Goal: Information Seeking & Learning: Learn about a topic

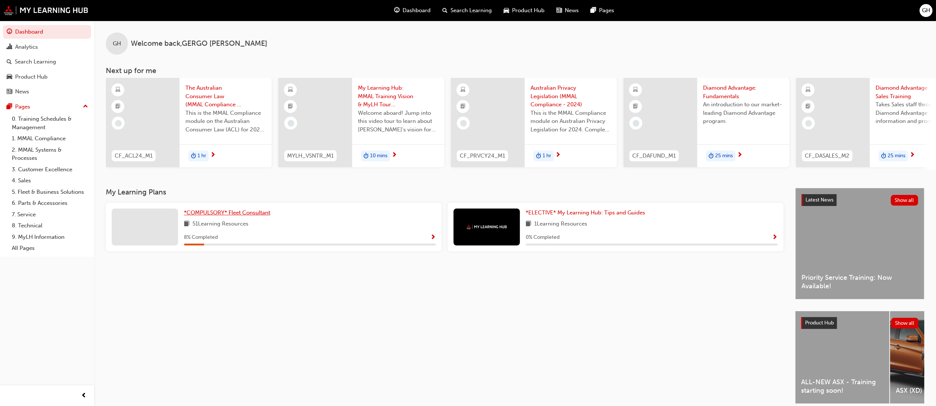
click at [220, 216] on span "*COMPULSORY* Fleet Consultant" at bounding box center [227, 212] width 86 height 7
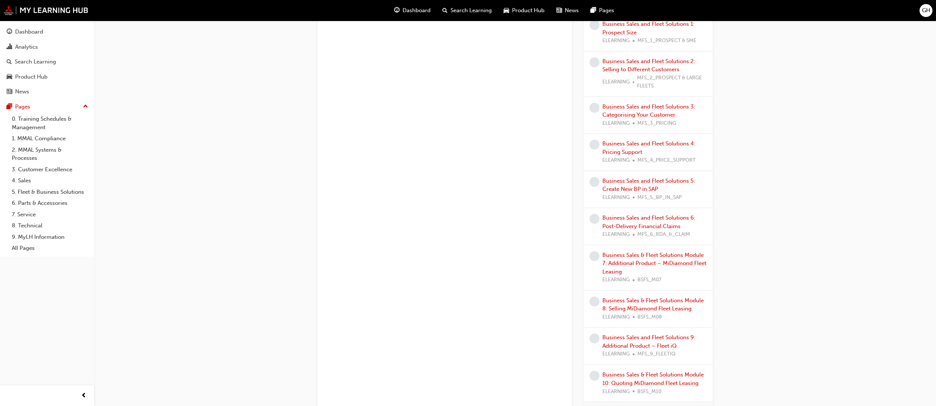
scroll to position [1065, 0]
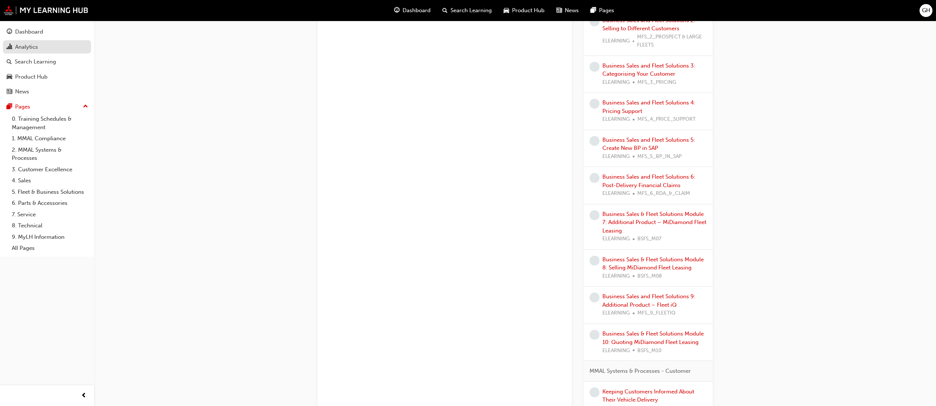
click at [35, 46] on div "Analytics" at bounding box center [26, 47] width 23 height 8
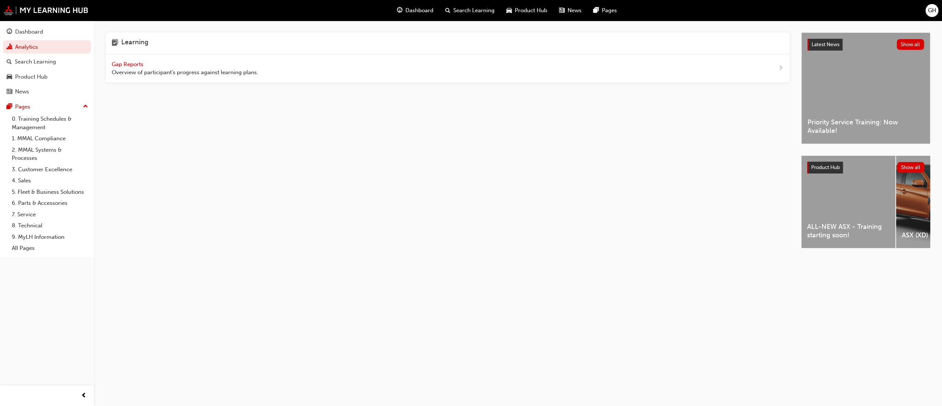
click at [124, 63] on span "Gap Reports" at bounding box center [128, 64] width 33 height 7
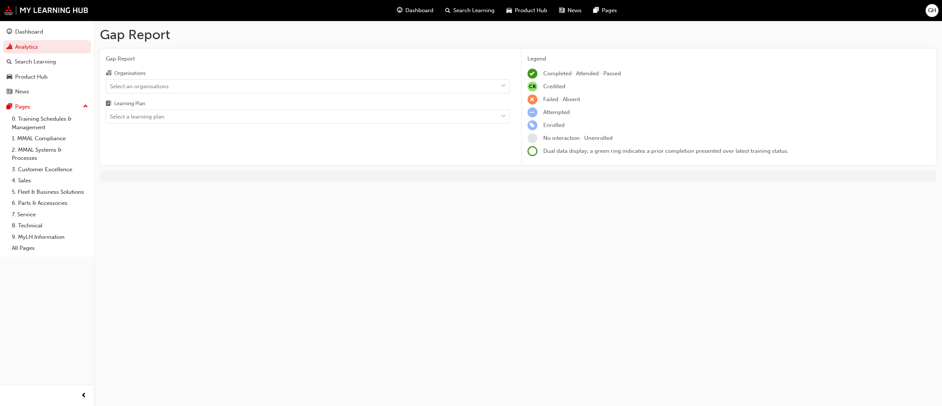
click at [173, 79] on div "Organisations" at bounding box center [308, 74] width 404 height 11
click at [111, 83] on input "Organisations Select an organisations" at bounding box center [110, 86] width 1 height 6
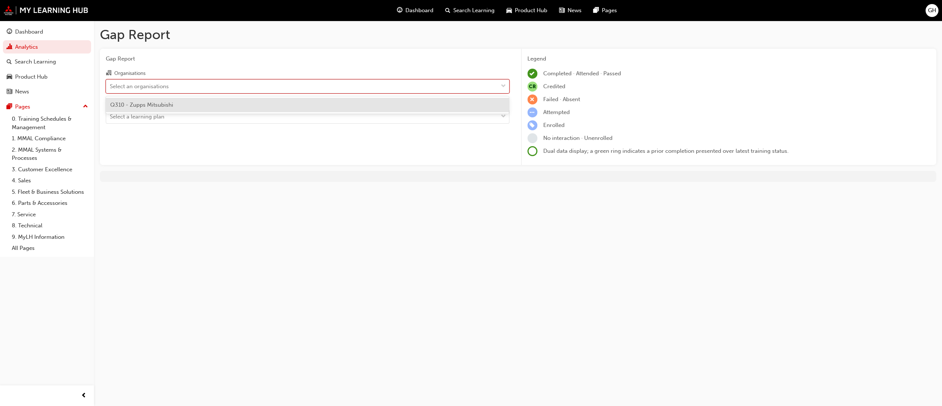
click at [171, 81] on div "Select an organisations" at bounding box center [302, 86] width 392 height 13
click at [111, 83] on input "Organisations option Q310 - Zupps Mitsubishi focused, 1 of 1. 1 result availabl…" at bounding box center [110, 86] width 1 height 6
click at [143, 104] on span "Q310 - Zupps Mitsubishi" at bounding box center [141, 104] width 63 height 7
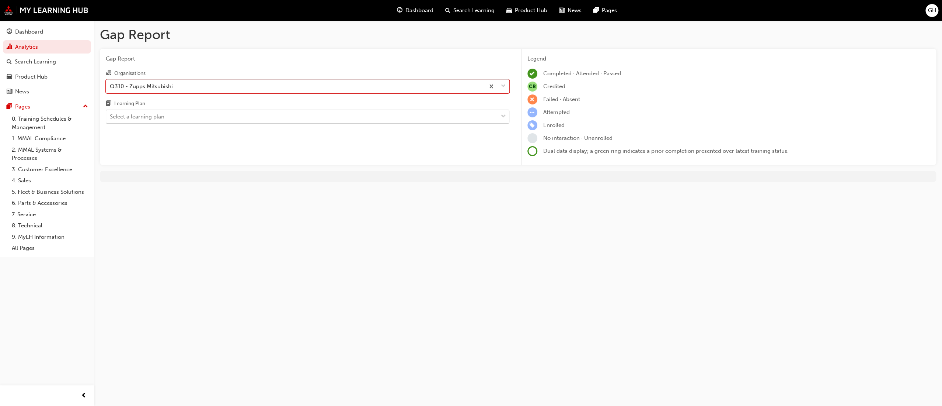
click at [138, 114] on div "Select a learning plan" at bounding box center [137, 116] width 55 height 8
click at [111, 114] on input "Learning Plan Select a learning plan" at bounding box center [110, 116] width 1 height 6
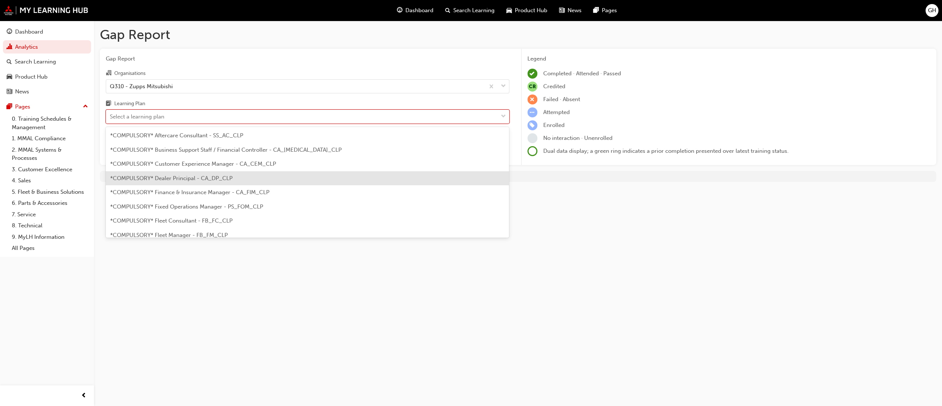
click at [209, 179] on span "*COMPULSORY* Dealer Principal - CA_DP_CLP" at bounding box center [171, 178] width 122 height 7
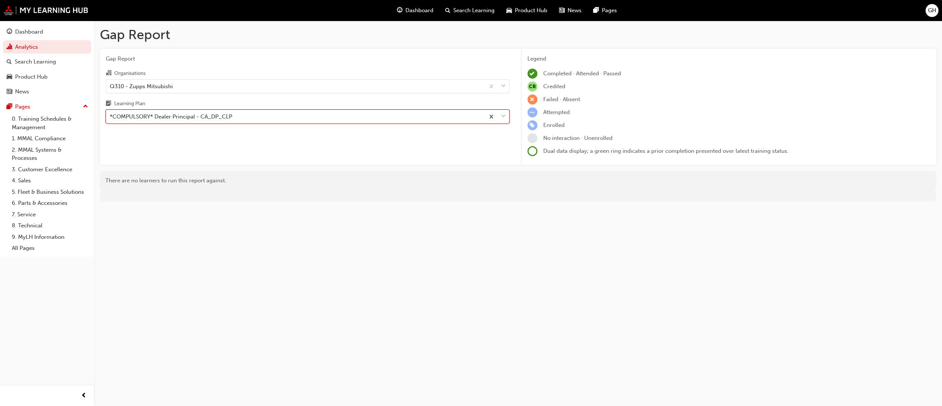
click at [201, 123] on div "*COMPULSORY* Dealer Principal - CA_DP_CLP" at bounding box center [295, 116] width 379 height 13
click at [111, 119] on input "Learning Plan option *COMPULSORY* Dealer Principal - CA_DP_CLP, selected. 0 res…" at bounding box center [110, 116] width 1 height 6
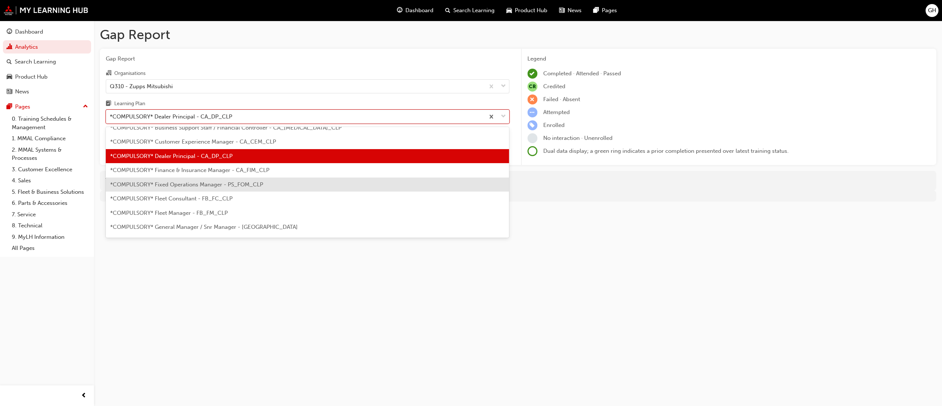
scroll to position [41, 0]
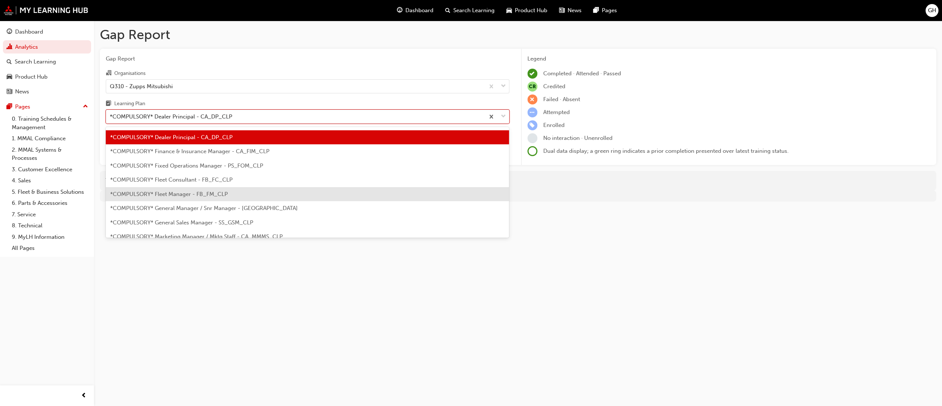
click at [194, 195] on span "*COMPULSORY* Fleet Manager - FB_FM_CLP" at bounding box center [169, 194] width 118 height 7
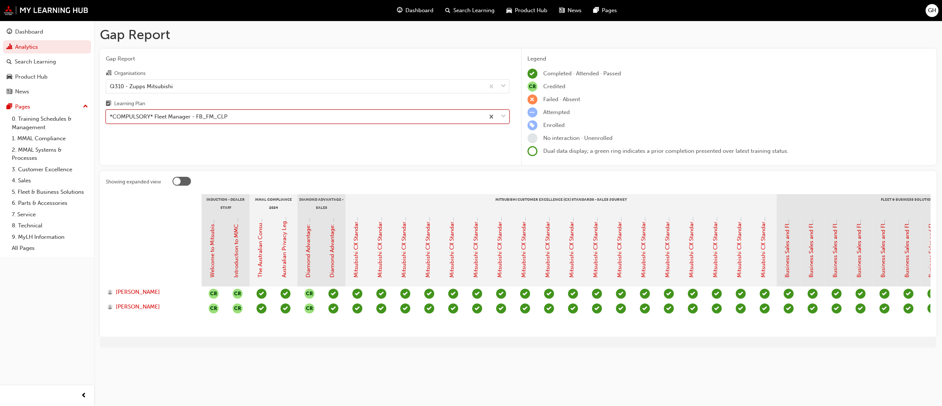
click at [192, 117] on div "*COMPULSORY* Fleet Manager - FB_FM_CLP" at bounding box center [169, 116] width 118 height 8
click at [111, 117] on input "Learning Plan option *COMPULSORY* Fleet Manager - FB_FM_CLP, selected. 0 result…" at bounding box center [110, 116] width 1 height 6
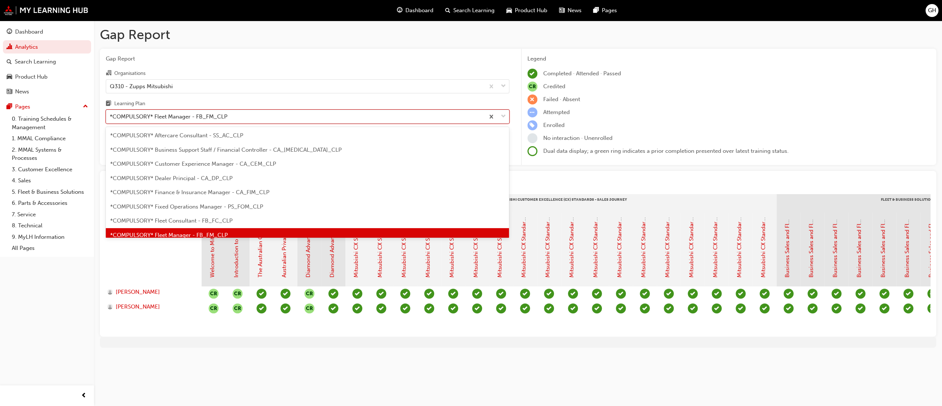
scroll to position [9, 0]
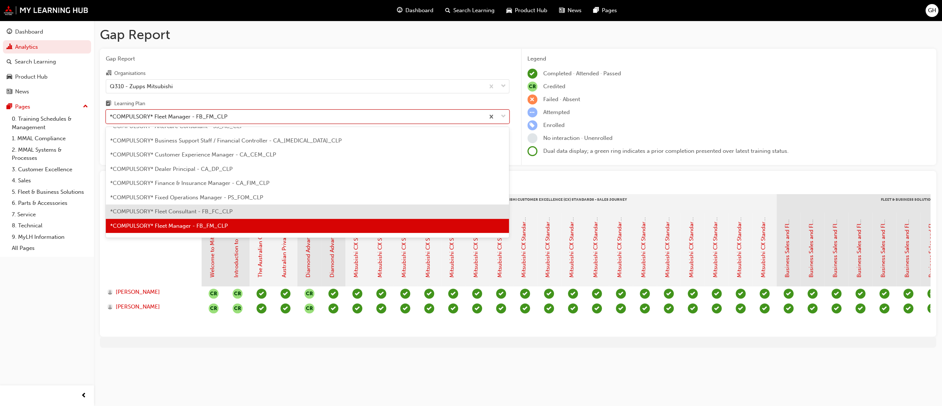
click at [209, 209] on span "*COMPULSORY* Fleet Consultant - FB_FC_CLP" at bounding box center [171, 211] width 122 height 7
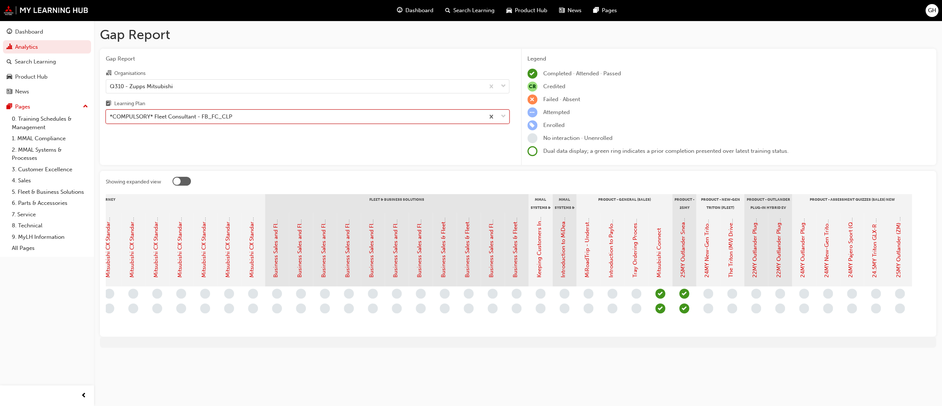
scroll to position [0, 517]
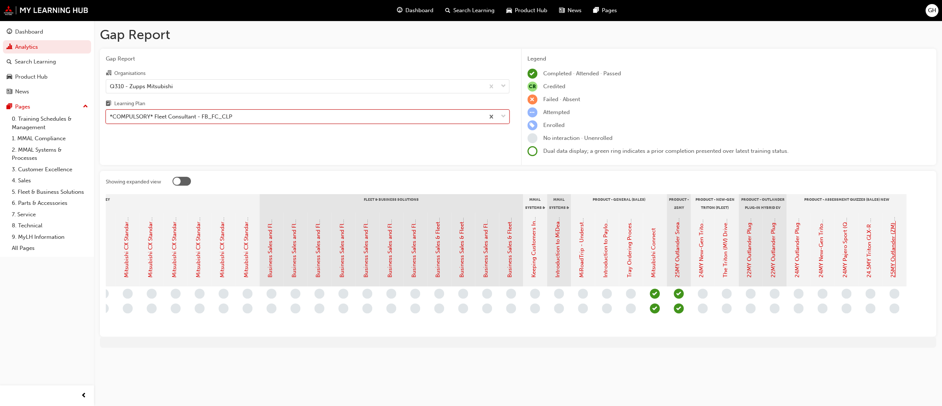
click at [891, 266] on link "25MY Outlander (ZM) - Product Assessment Quiz" at bounding box center [893, 214] width 7 height 126
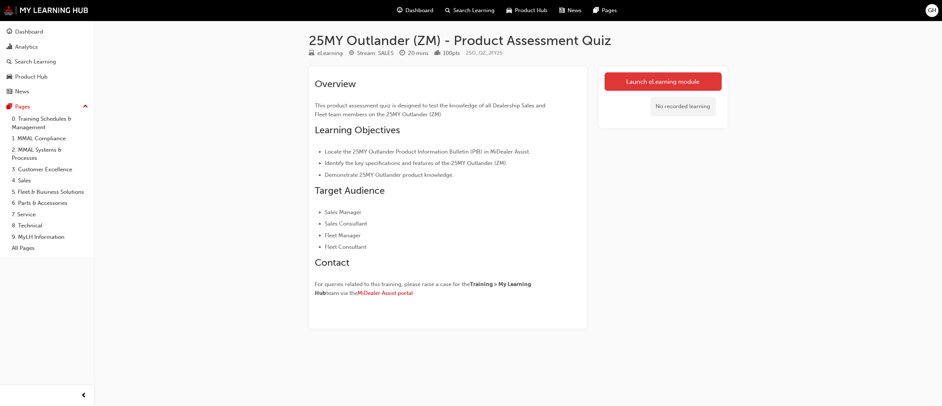
click at [658, 79] on link "Launch eLearning module" at bounding box center [663, 81] width 117 height 18
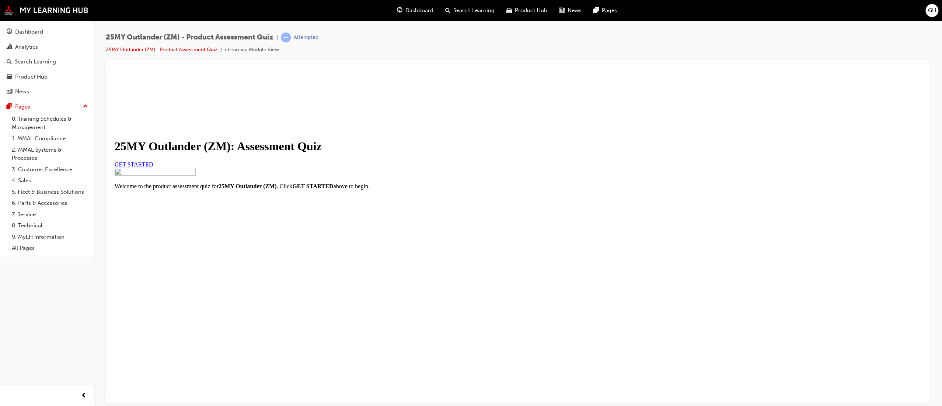
scroll to position [17, 0]
click at [153, 167] on link "GET STARTED" at bounding box center [134, 164] width 39 height 6
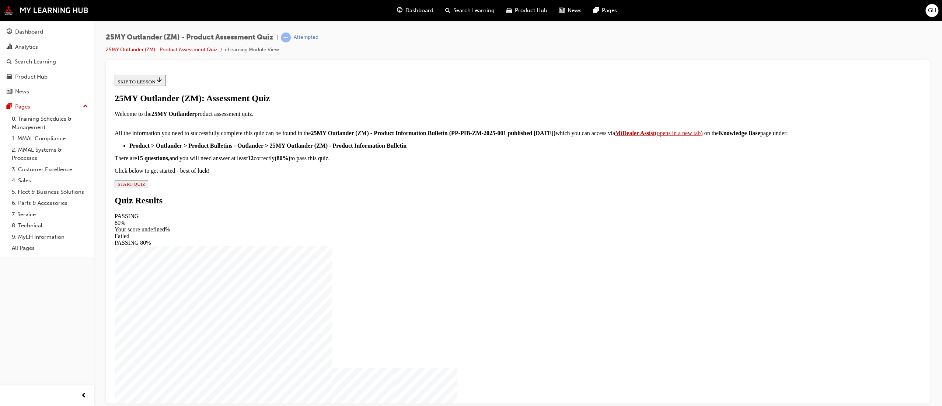
scroll to position [53, 0]
click at [408, 188] on div "25MY Outlander (ZM): Assessment Quiz Welcome to the 25MY Outlander product asse…" at bounding box center [518, 140] width 807 height 95
click at [145, 186] on span "START QUIZ" at bounding box center [132, 184] width 28 height 6
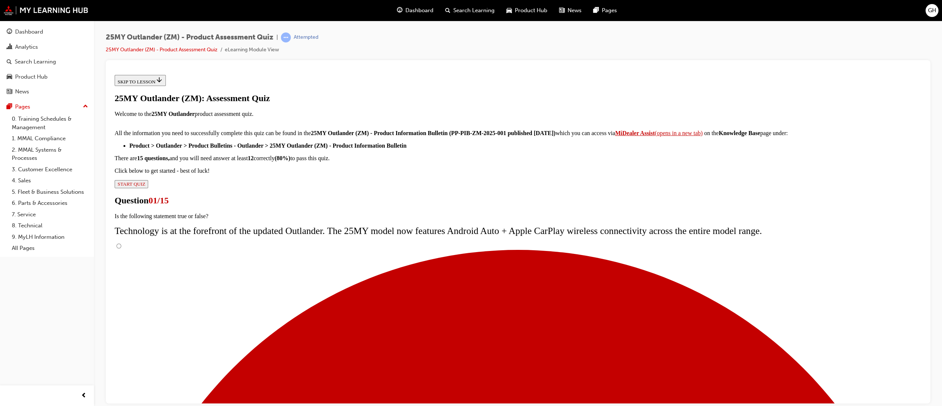
scroll to position [0, 0]
click at [121, 248] on input "True" at bounding box center [119, 245] width 5 height 5
radio input "true"
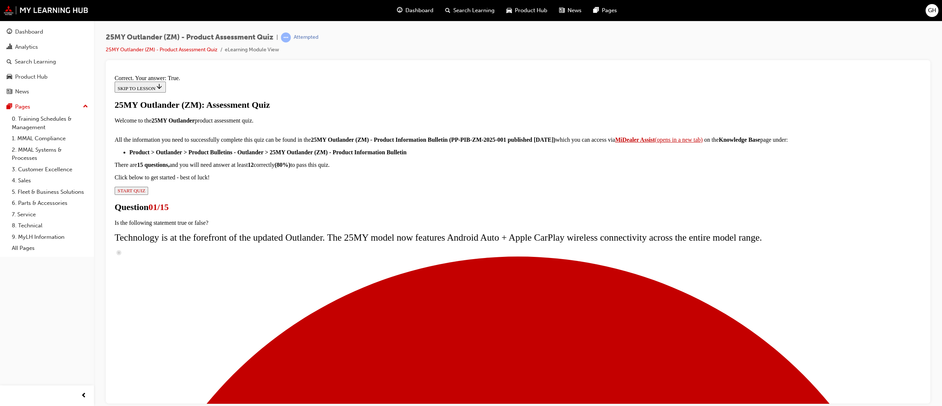
scroll to position [19, 0]
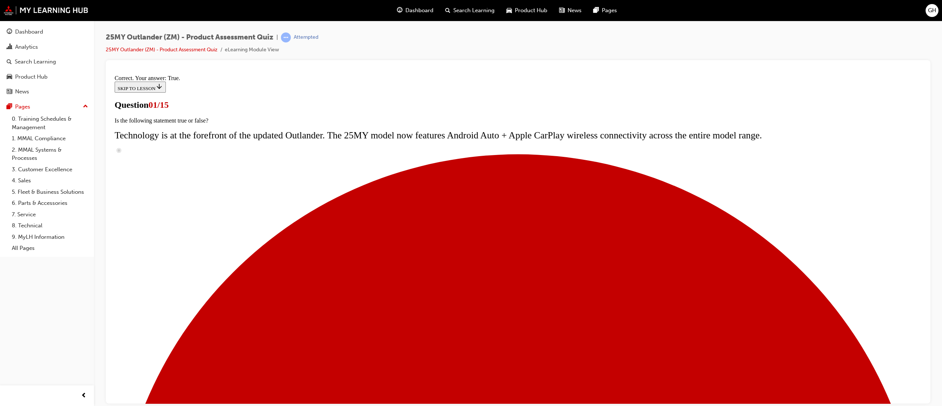
scroll to position [15, 0]
radio input "true"
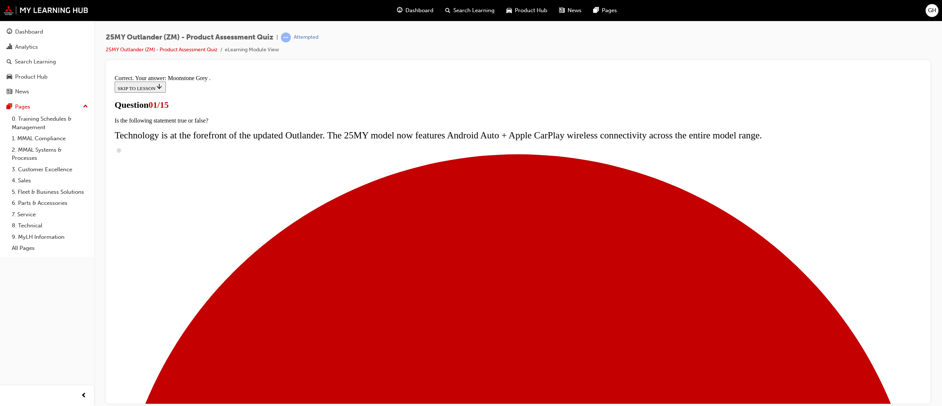
scroll to position [112, 0]
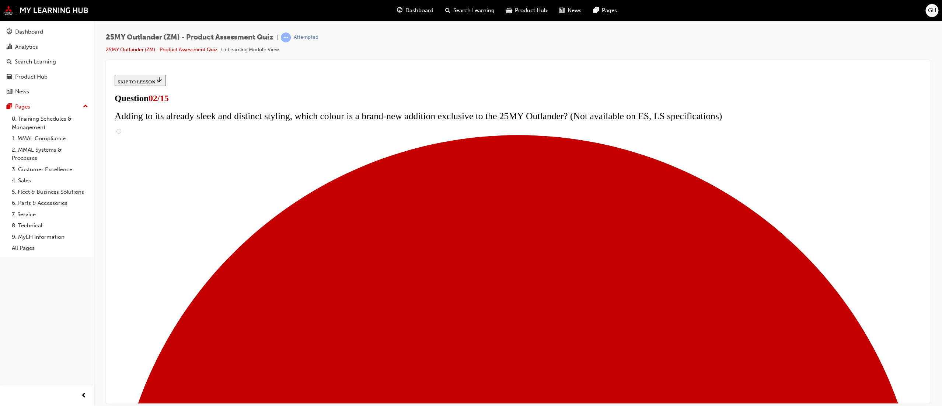
scroll to position [93, 0]
checkbox input "true"
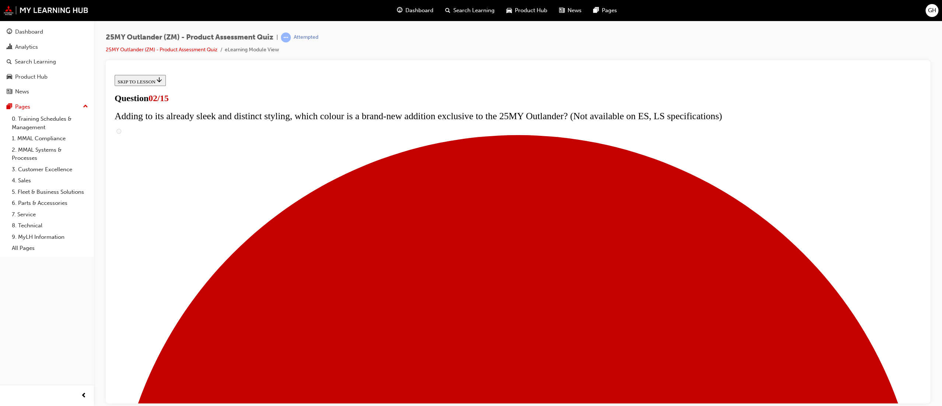
checkbox input "true"
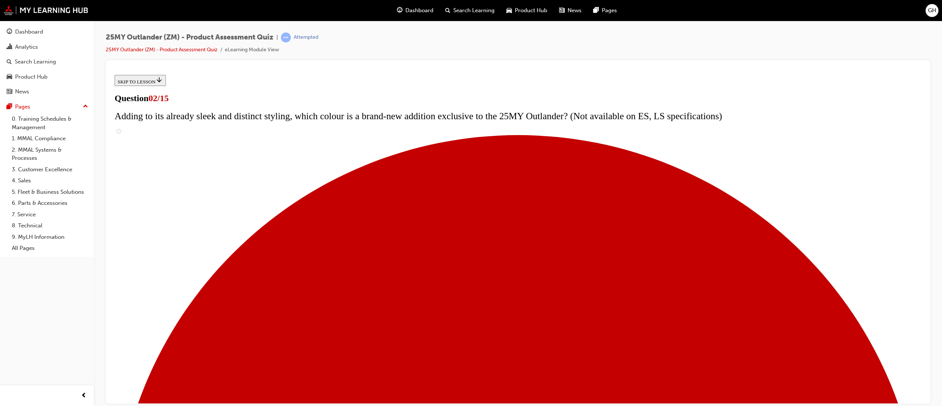
checkbox input "true"
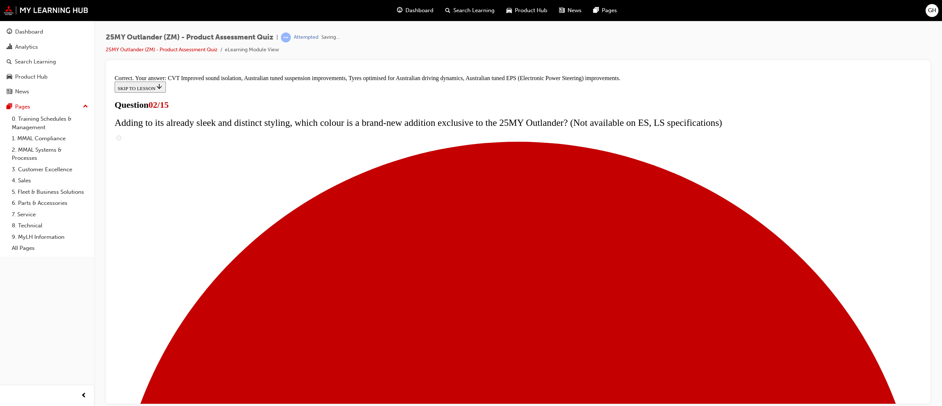
scroll to position [137, 0]
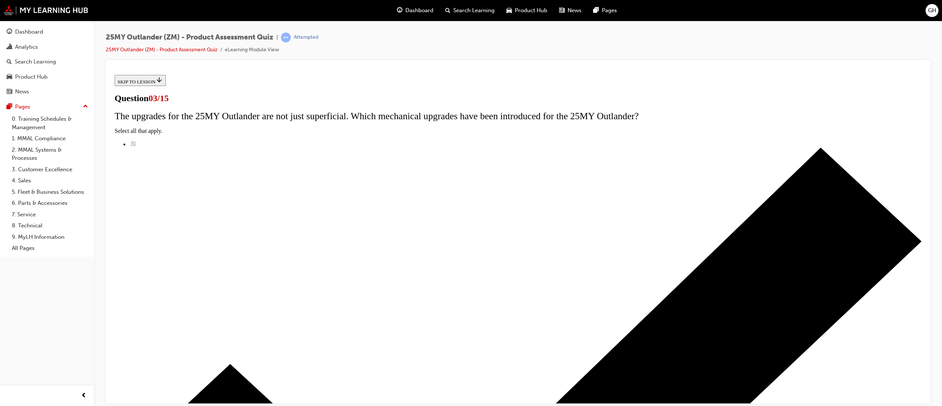
radio input "true"
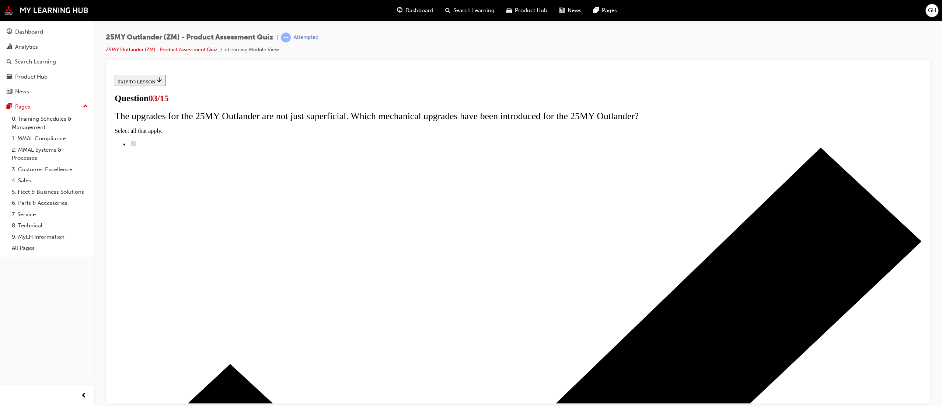
radio input "true"
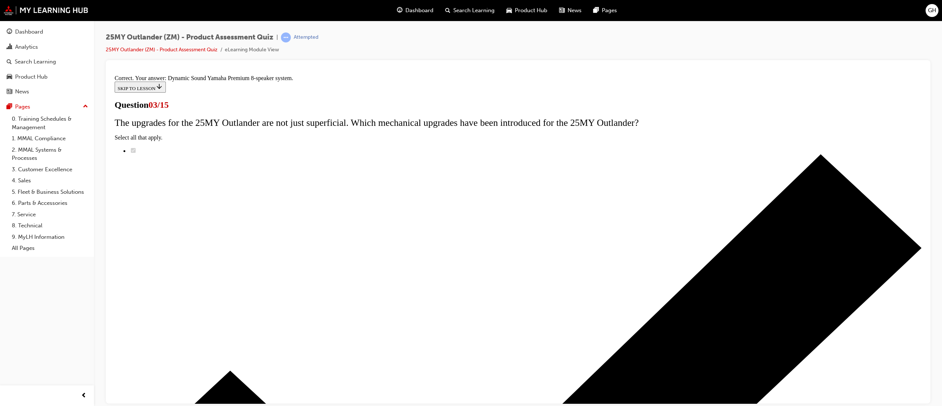
scroll to position [53, 0]
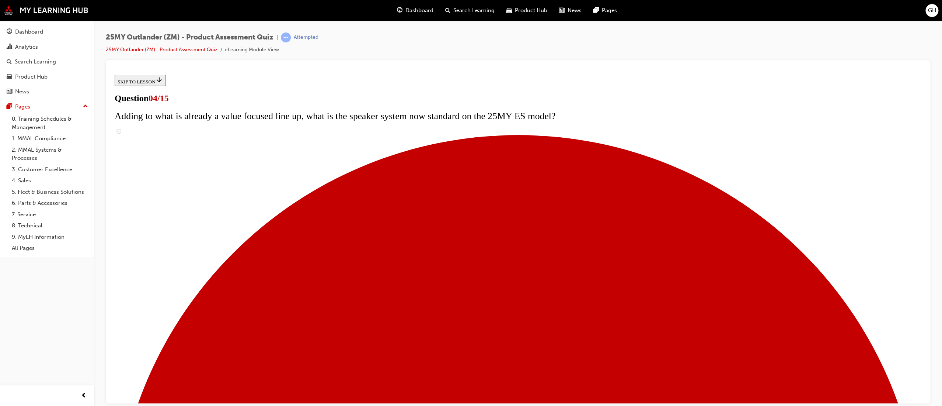
scroll to position [127, 0]
checkbox input "true"
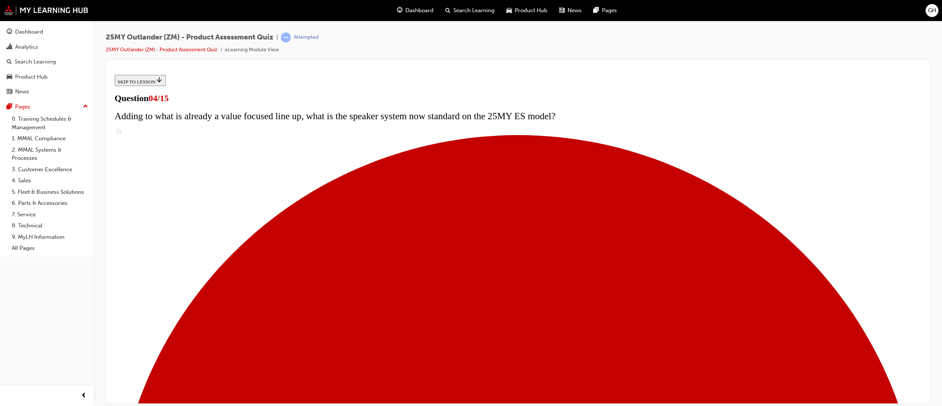
checkbox input "true"
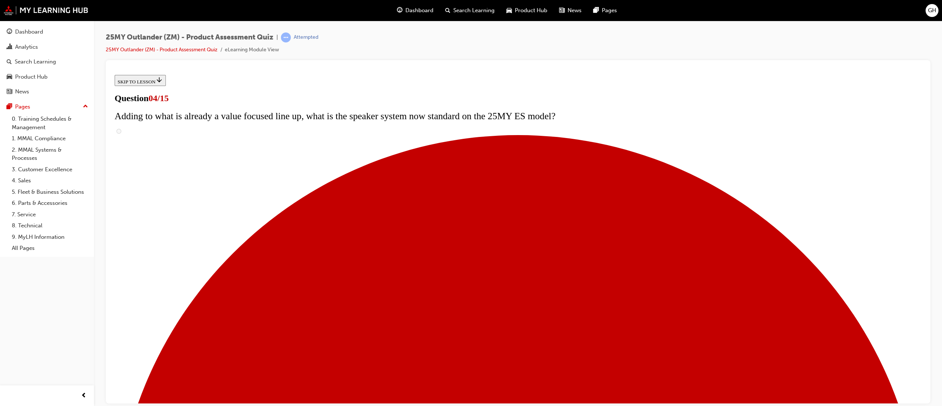
checkbox input "false"
checkbox input "true"
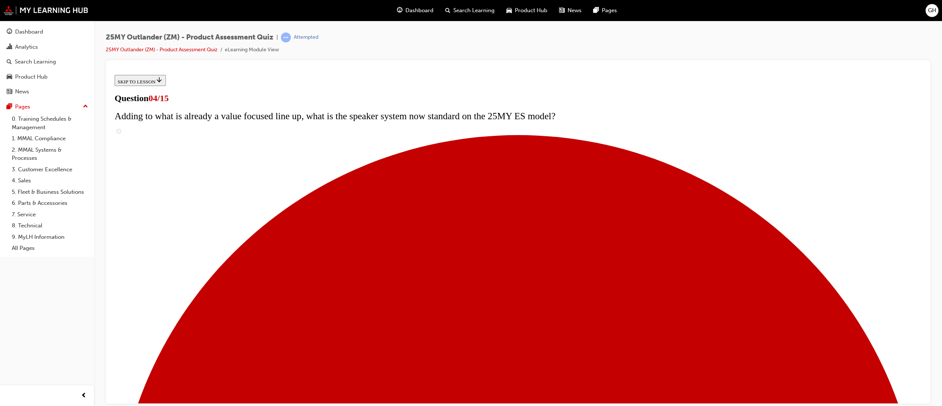
checkbox input "true"
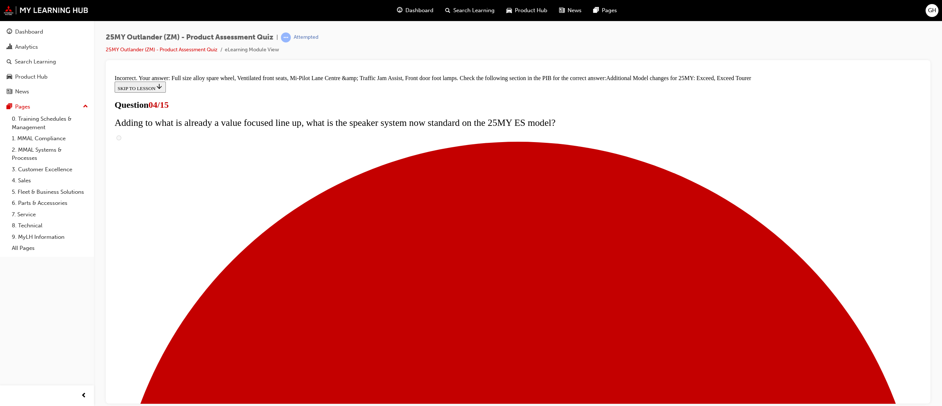
scroll to position [212, 0]
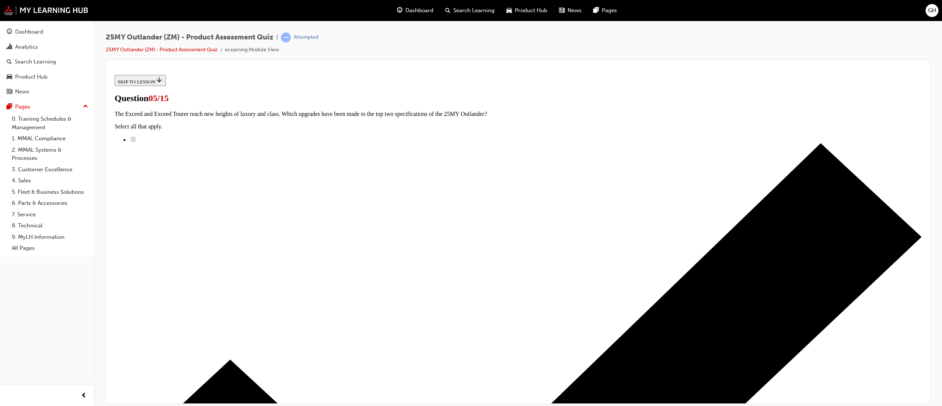
scroll to position [0, 0]
radio input "true"
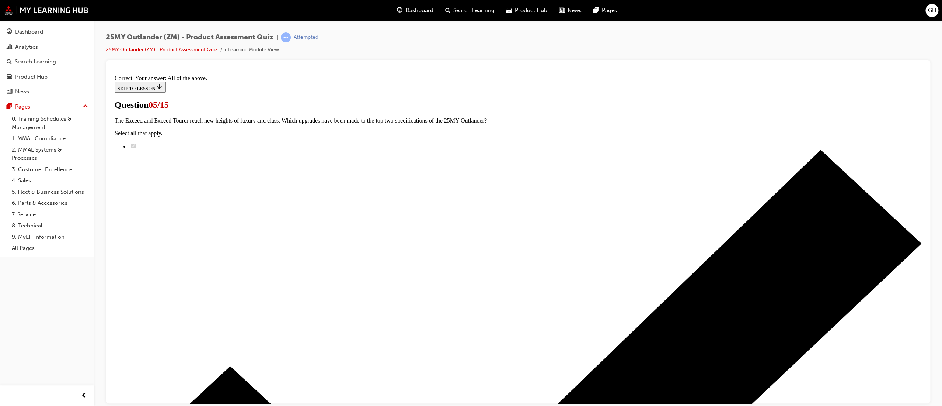
scroll to position [112, 0]
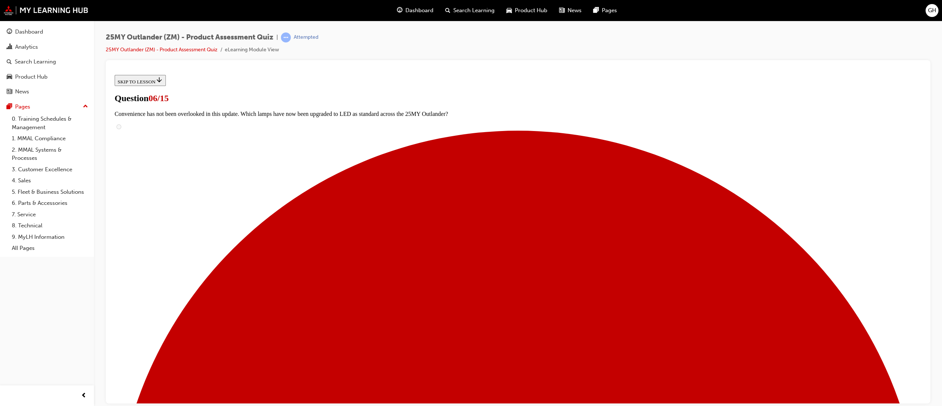
scroll to position [123, 0]
radio input "true"
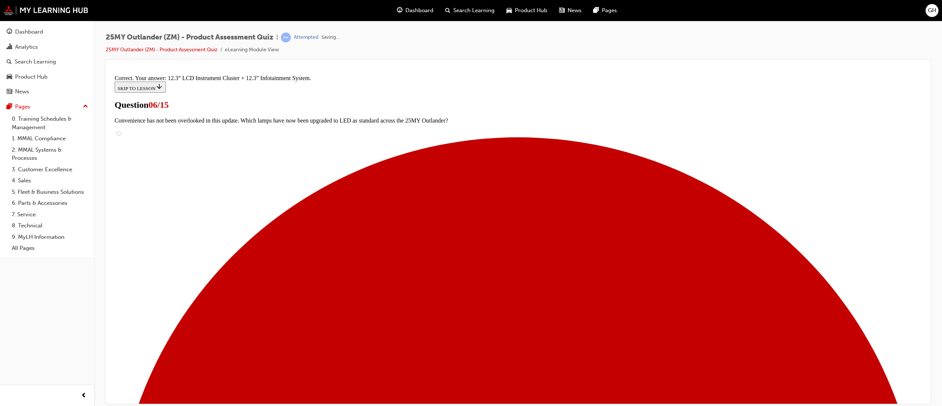
scroll to position [182, 0]
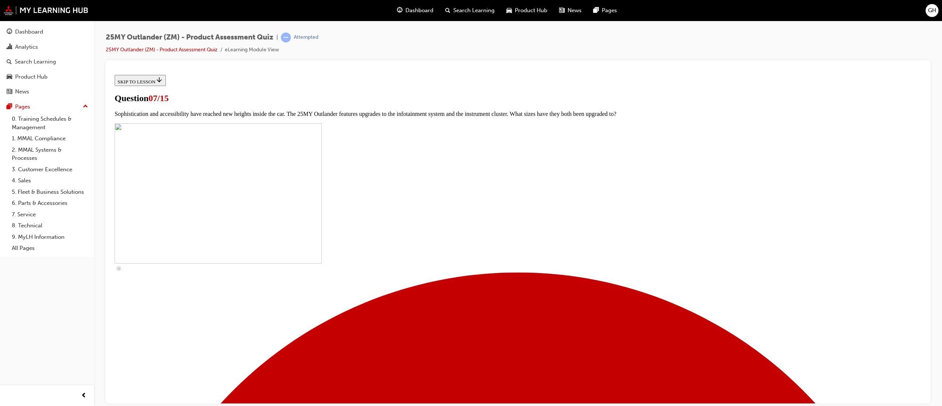
scroll to position [243, 0]
checkbox input "true"
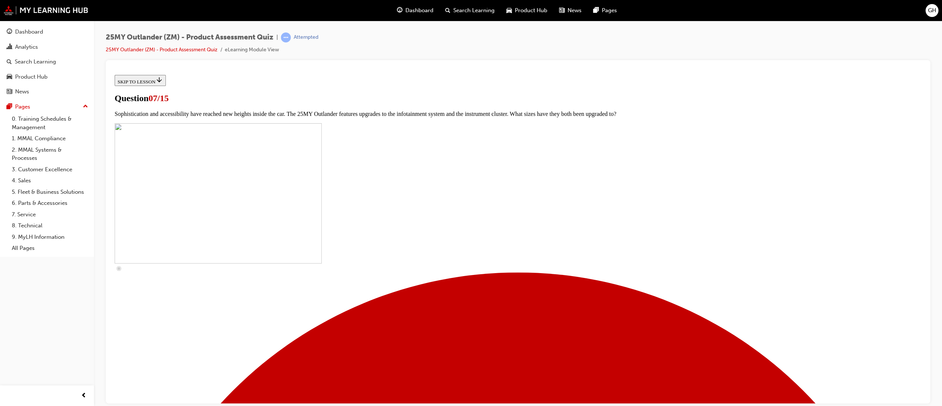
checkbox input "true"
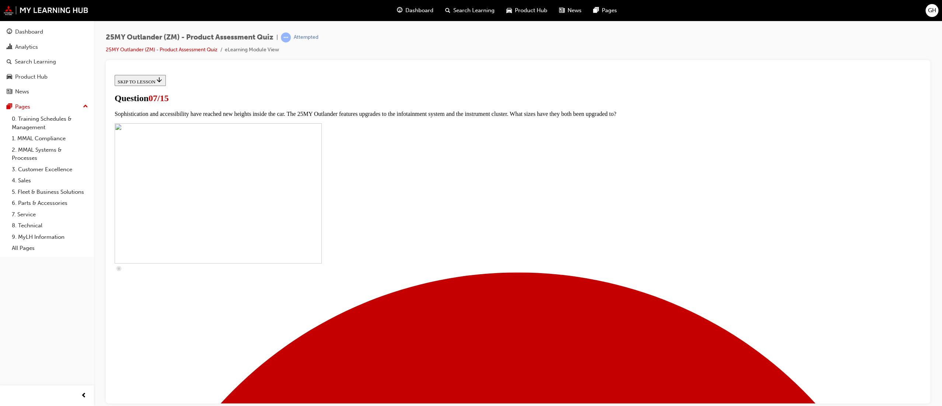
checkbox input "true"
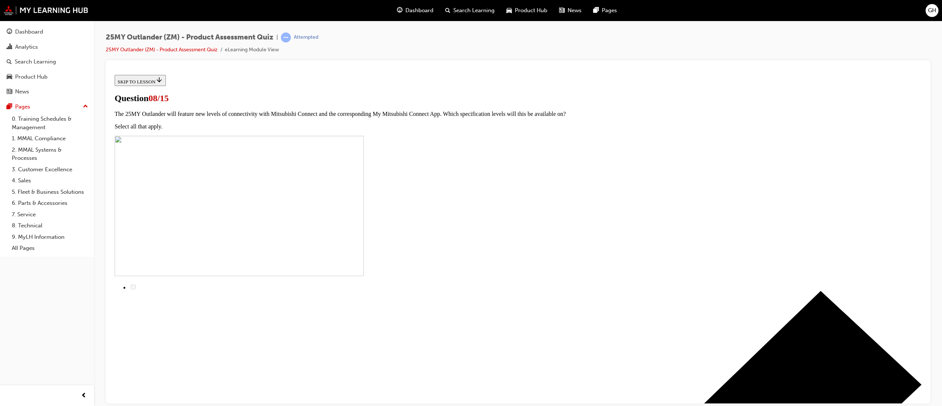
scroll to position [29, 0]
radio input "true"
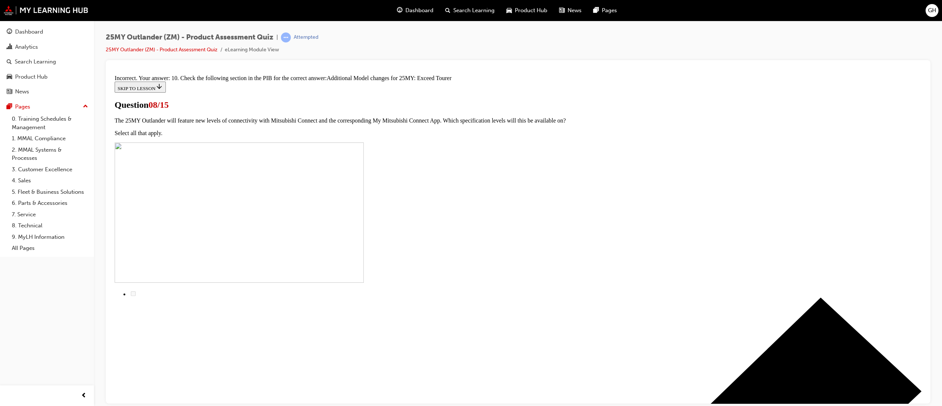
scroll to position [98, 0]
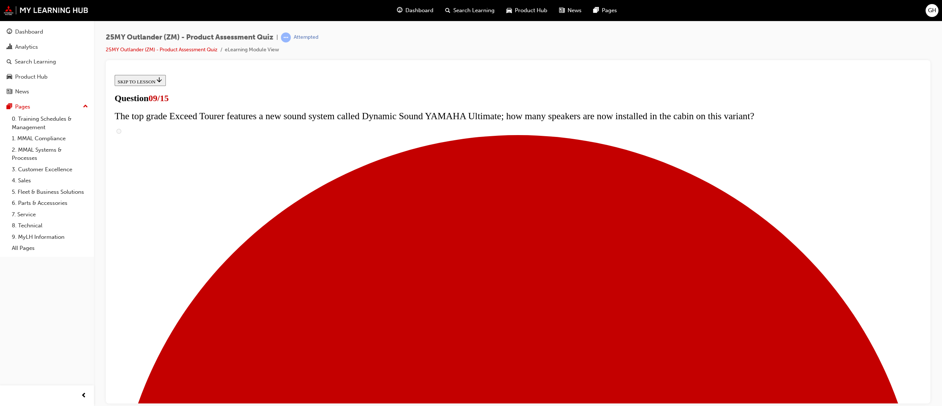
scroll to position [123, 0]
radio input "true"
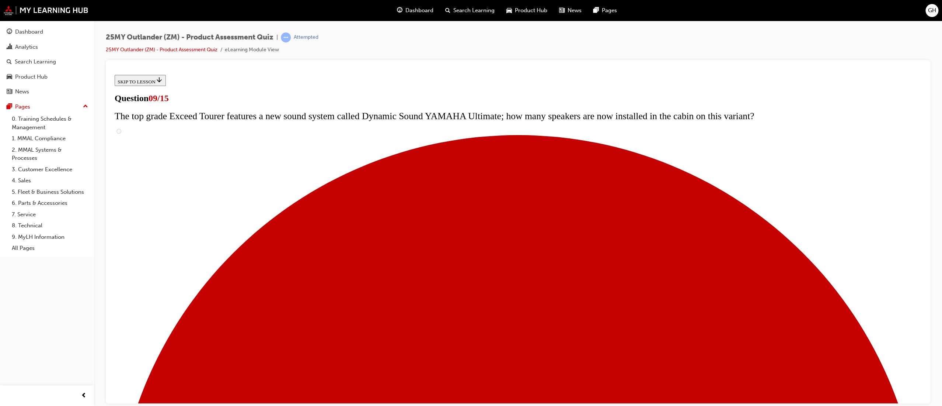
radio input "true"
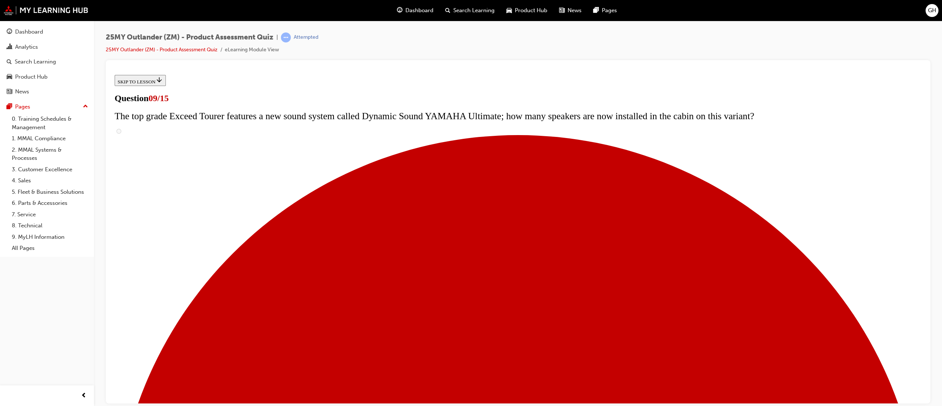
scroll to position [246, 0]
radio input "true"
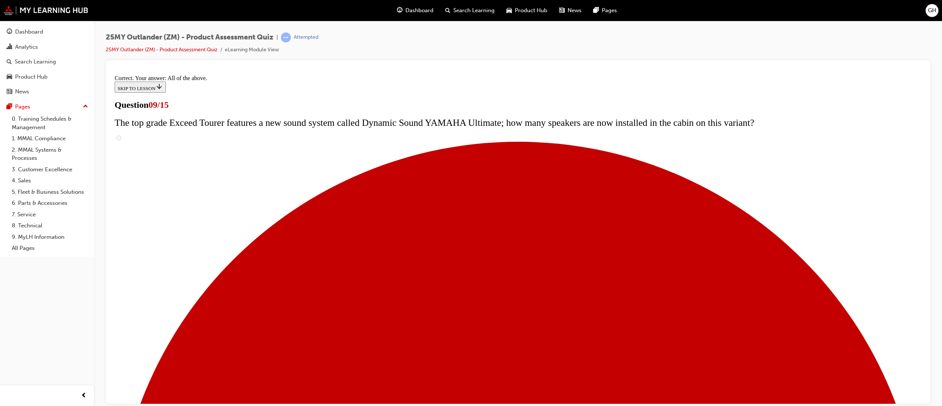
scroll to position [317, 0]
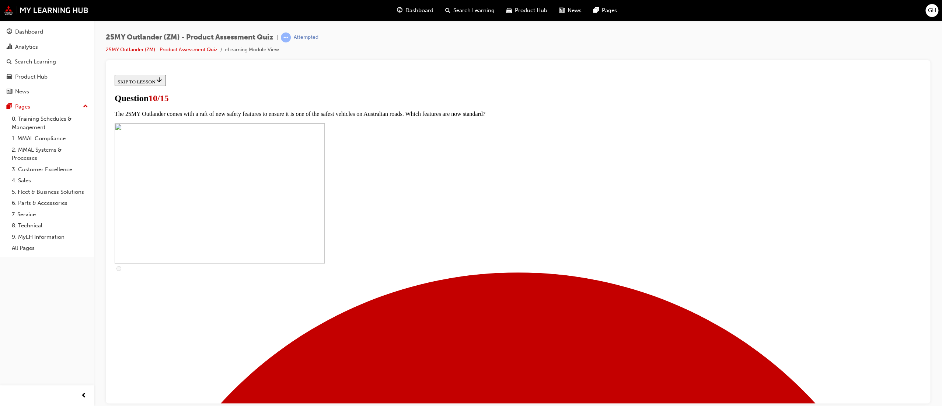
scroll to position [164, 0]
checkbox input "true"
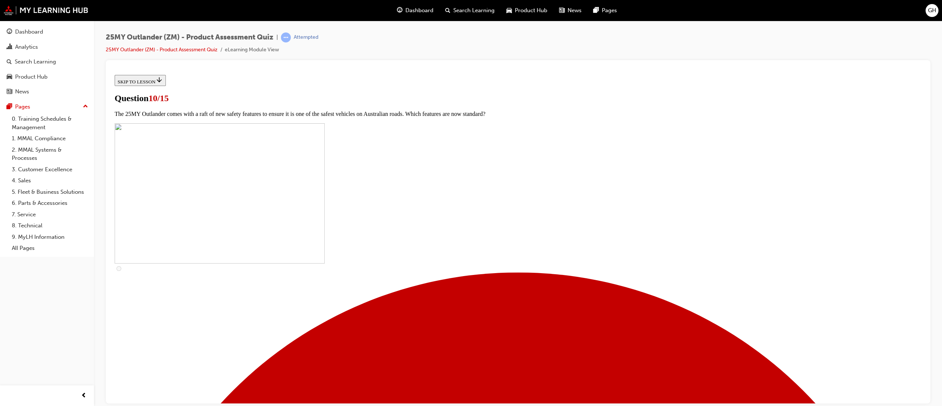
checkbox input "true"
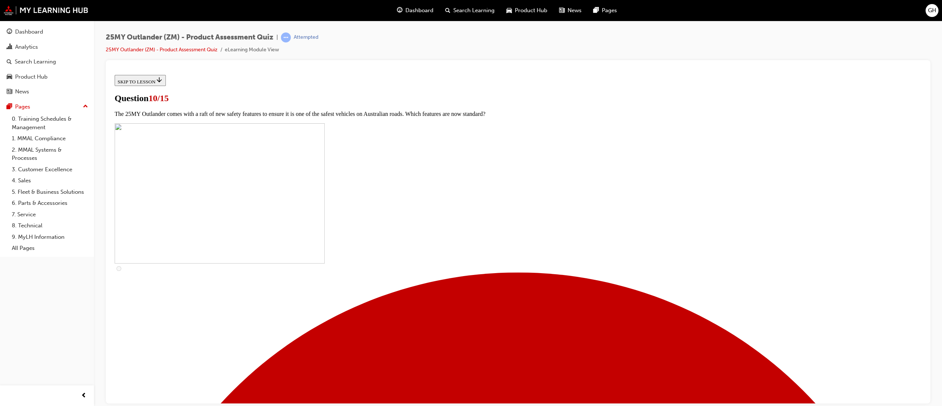
checkbox input "true"
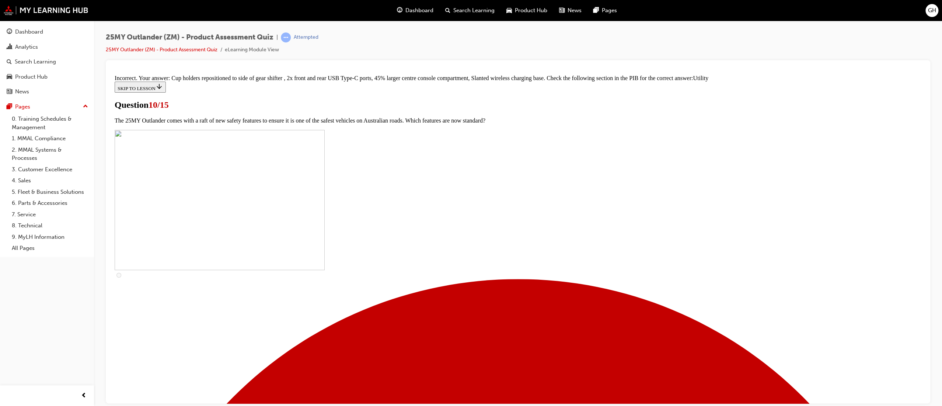
scroll to position [293, 0]
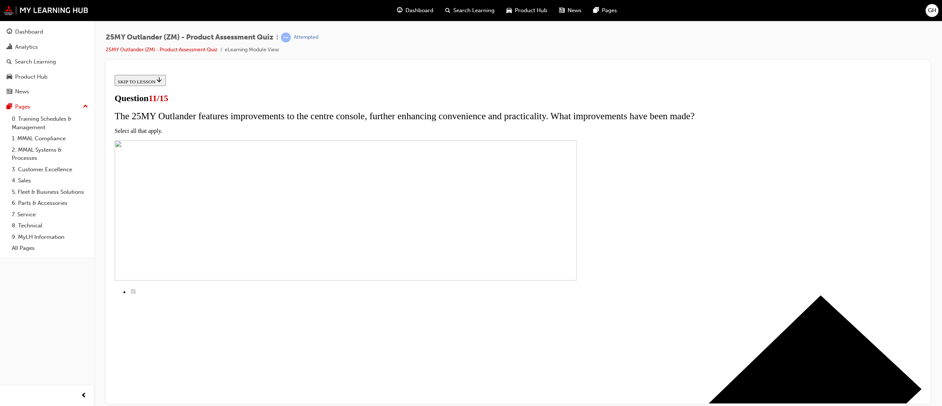
scroll to position [82, 0]
checkbox input "true"
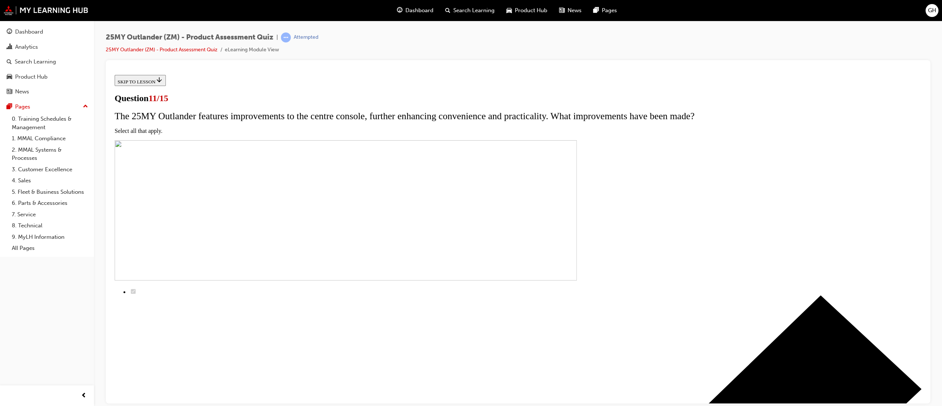
checkbox input "true"
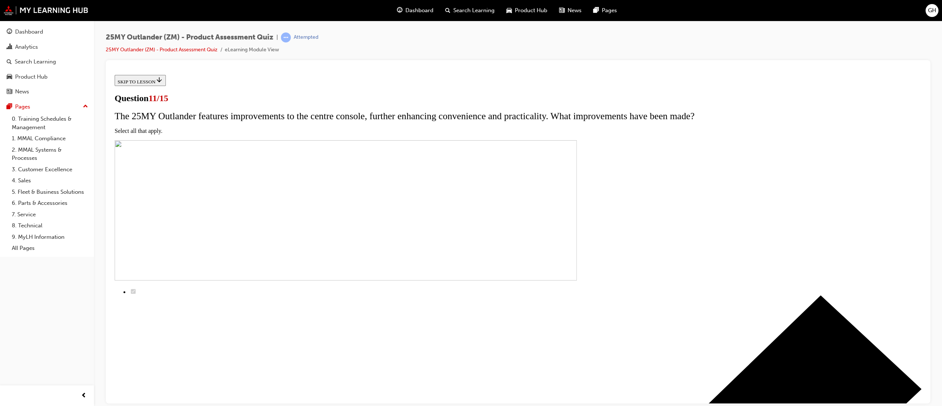
checkbox input "true"
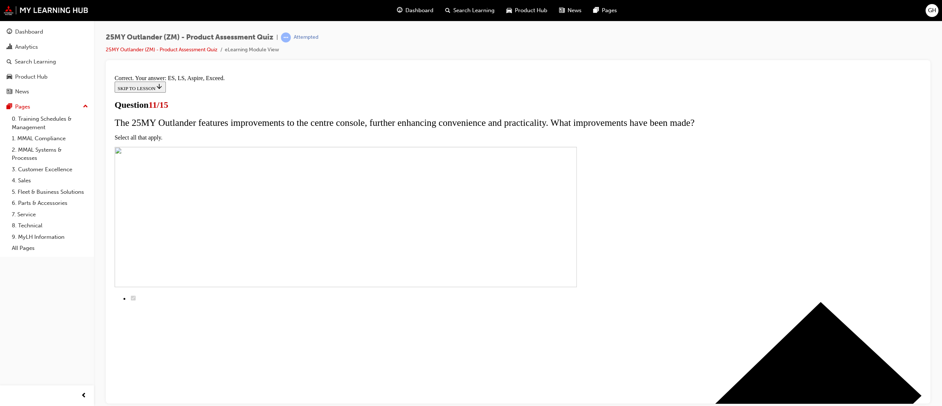
scroll to position [108, 0]
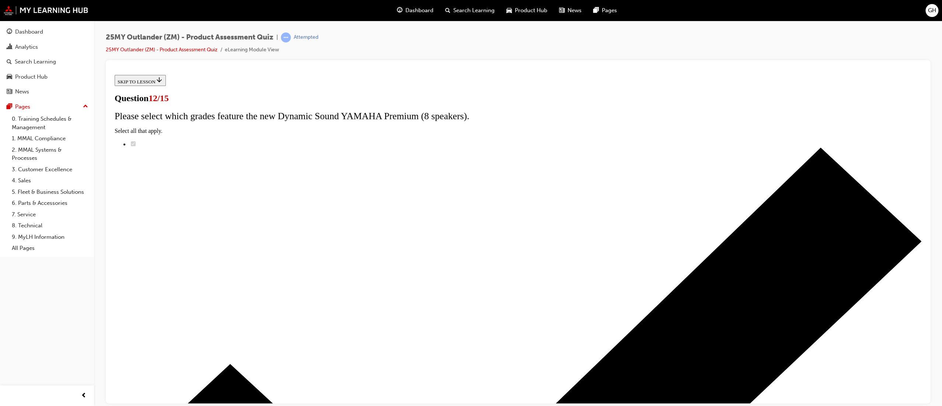
scroll to position [0, 0]
radio input "true"
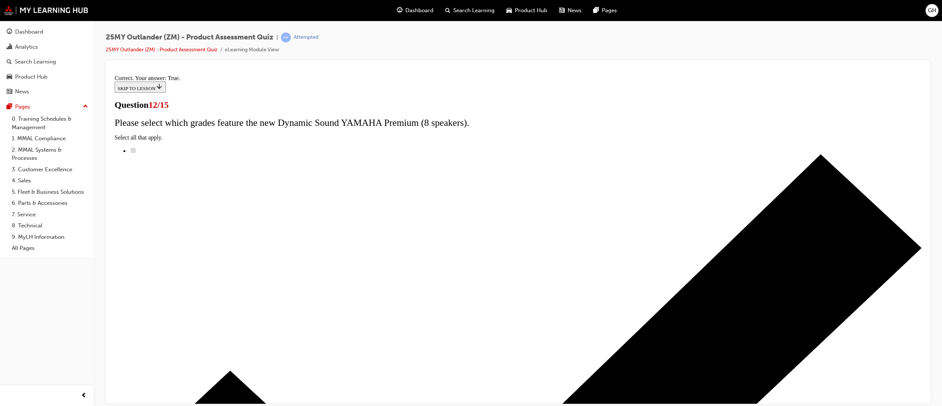
scroll to position [19, 0]
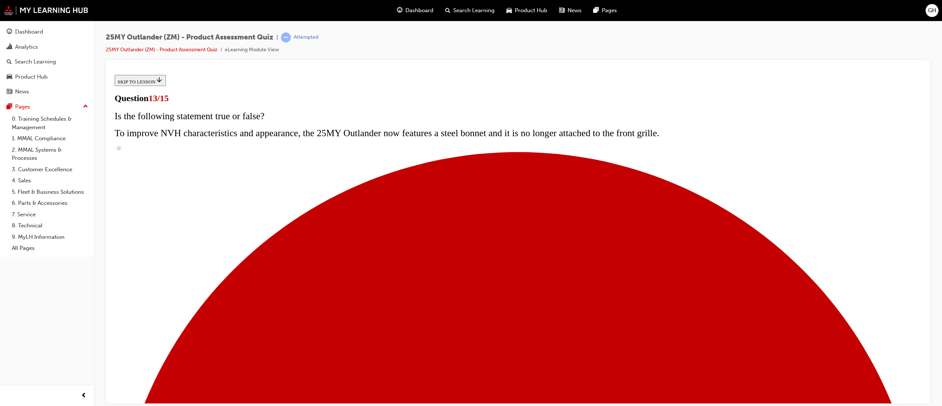
scroll to position [56, 0]
radio input "true"
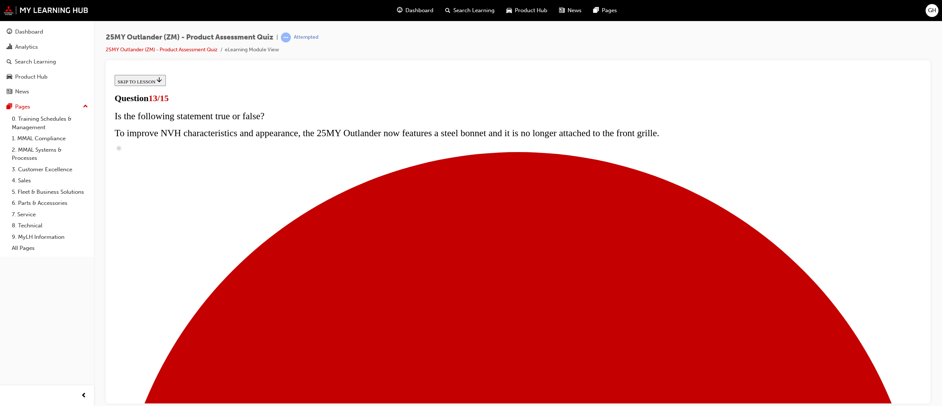
radio input "true"
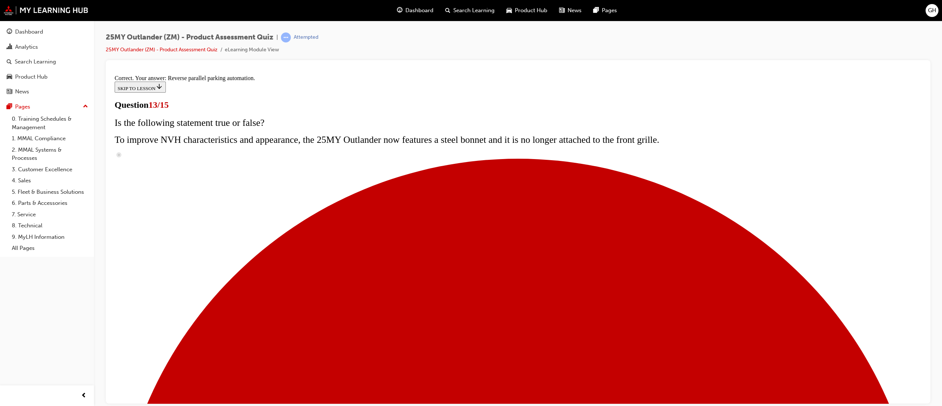
scroll to position [125, 0]
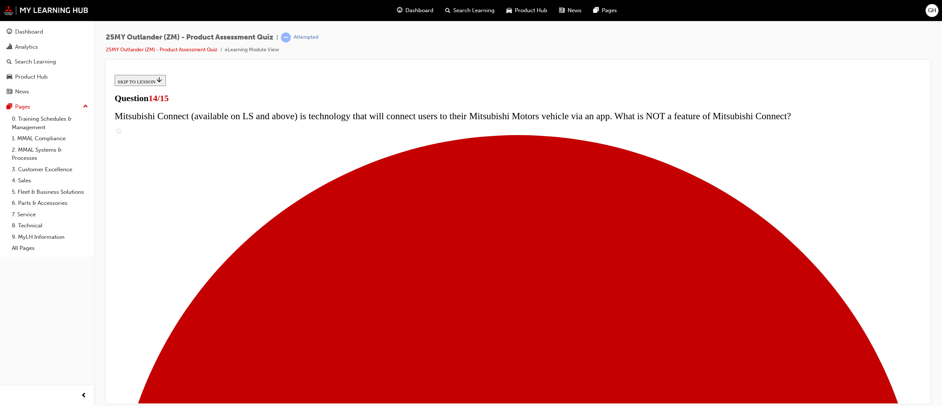
scroll to position [164, 0]
radio input "true"
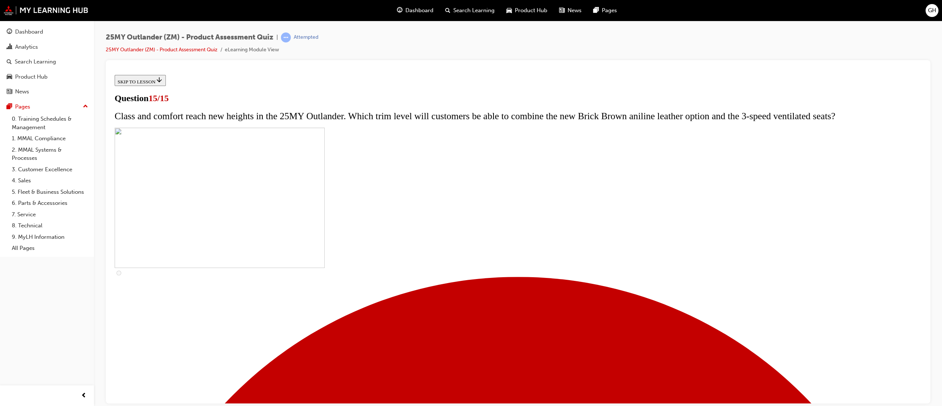
scroll to position [44, 0]
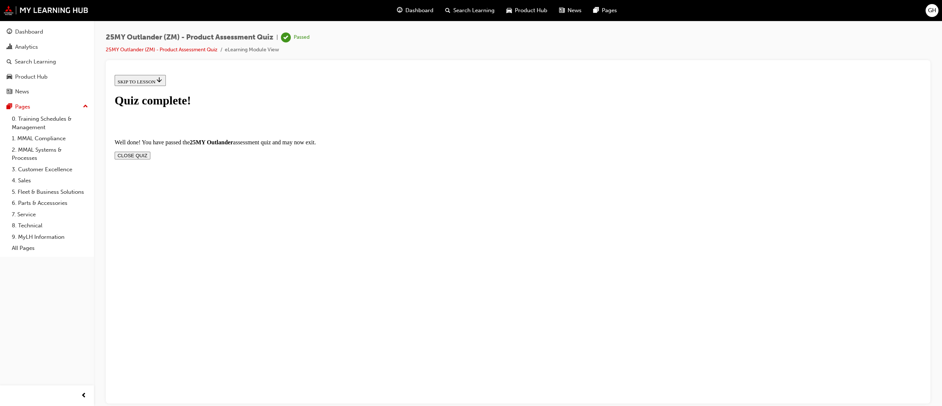
click at [150, 151] on button "CLOSE QUIZ" at bounding box center [133, 155] width 36 height 8
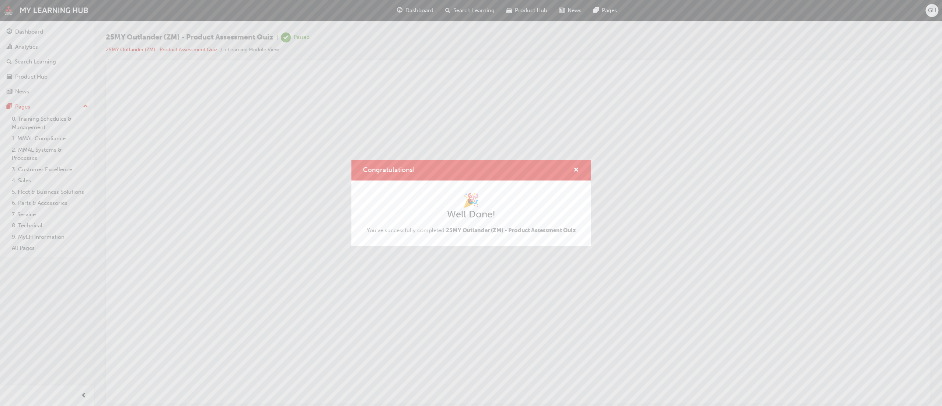
scroll to position [0, 0]
click at [577, 170] on span "cross-icon" at bounding box center [577, 170] width 6 height 7
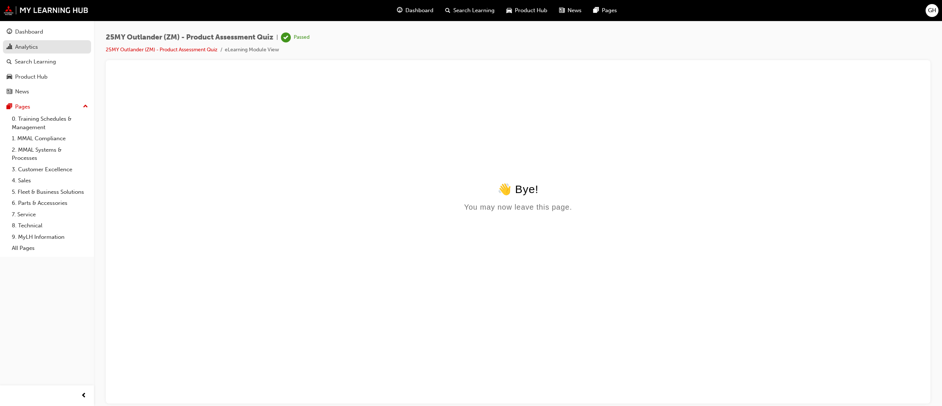
click at [36, 46] on div "Analytics" at bounding box center [26, 47] width 23 height 8
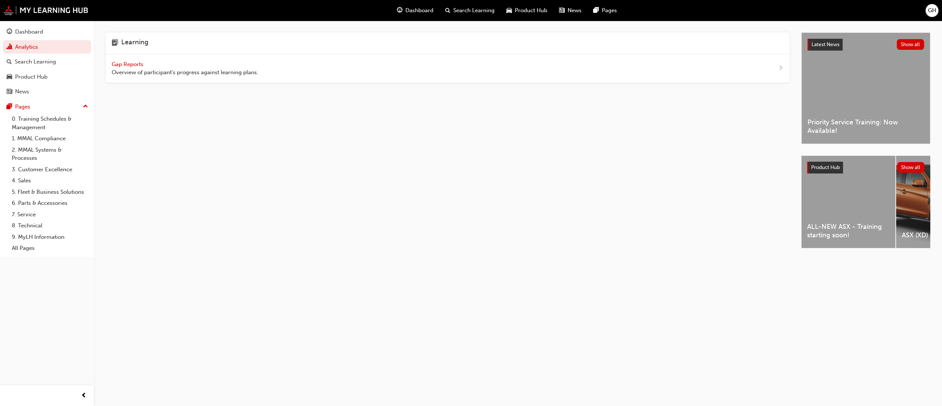
click at [122, 61] on span "Gap Reports" at bounding box center [128, 64] width 33 height 7
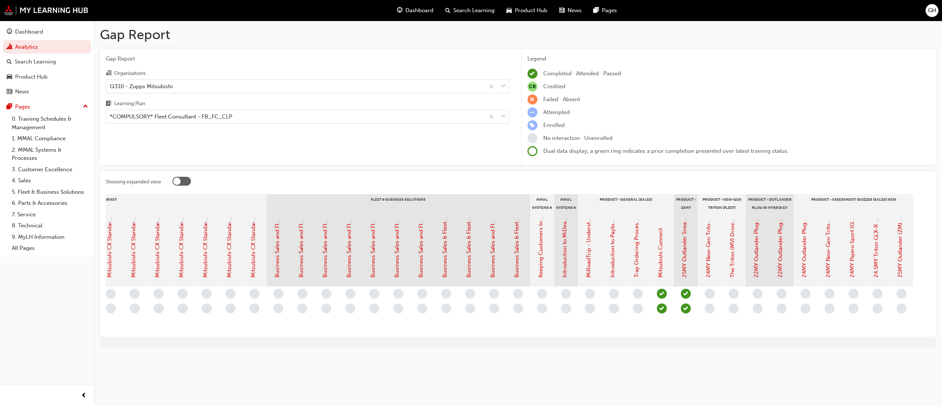
scroll to position [0, 517]
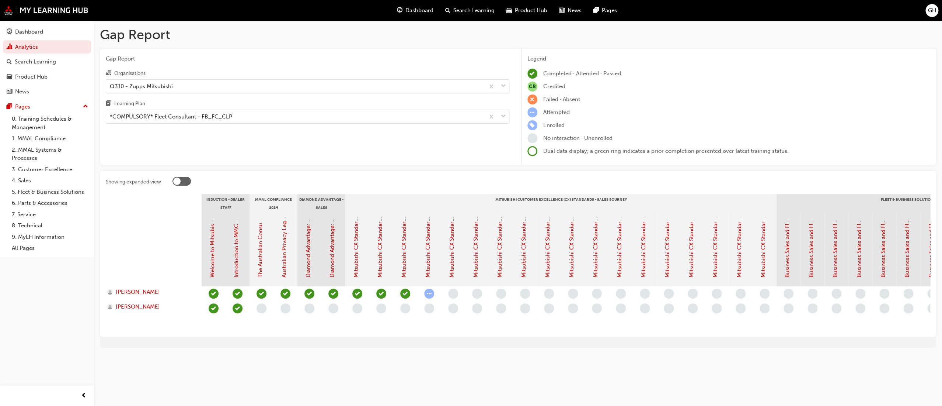
drag, startPoint x: 514, startPoint y: 165, endPoint x: 642, endPoint y: 102, distance: 142.8
click at [514, 165] on div "Gap Report Gap Report Organisations Q310 - Zupps Mitsubishi Learning Plan *COMP…" at bounding box center [518, 190] width 848 height 338
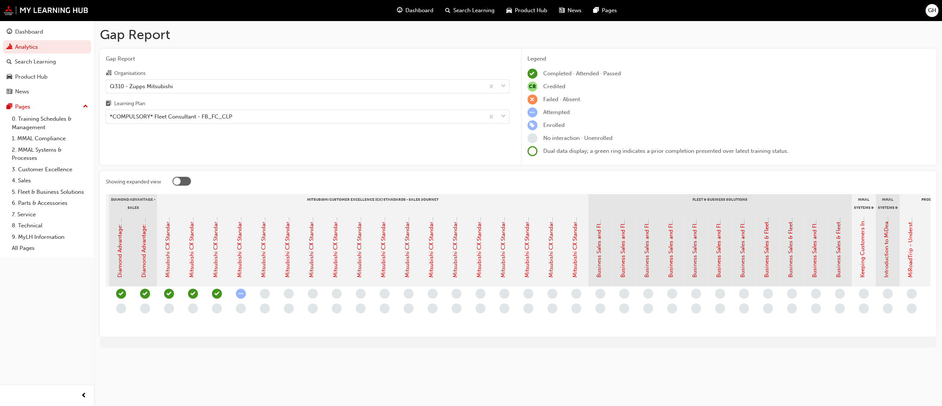
scroll to position [0, 84]
